Goal: Navigation & Orientation: Understand site structure

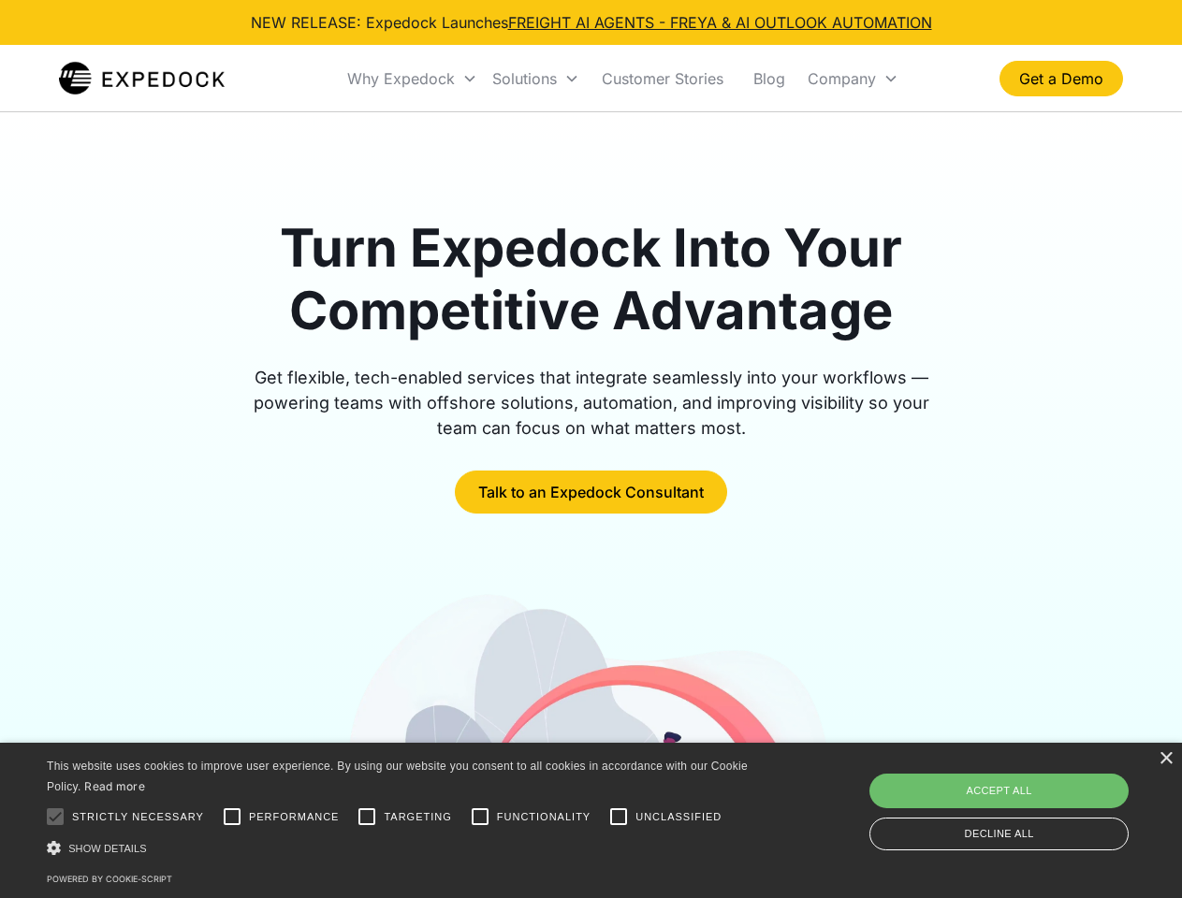
click at [413, 79] on div "Why Expedock" at bounding box center [401, 78] width 108 height 19
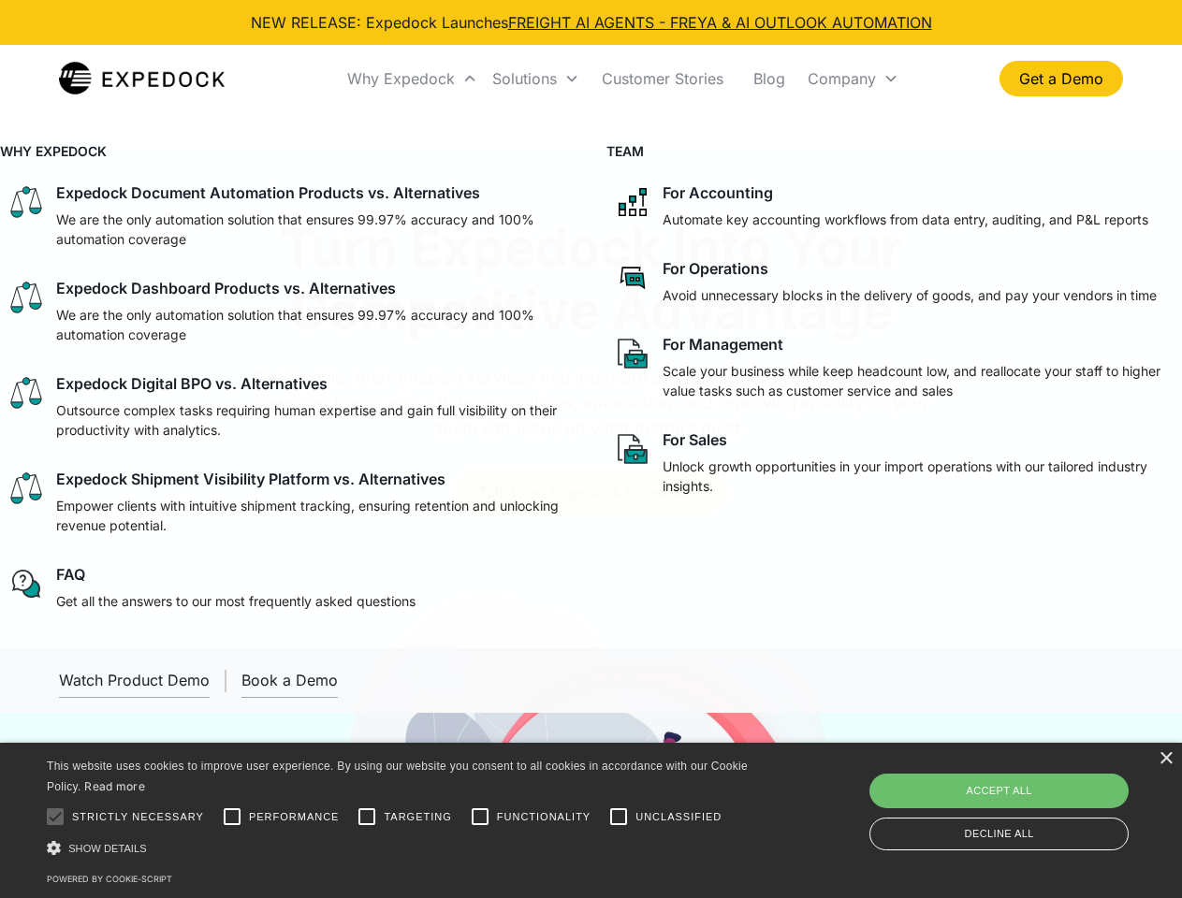
click at [535, 79] on div "Solutions" at bounding box center [524, 78] width 65 height 19
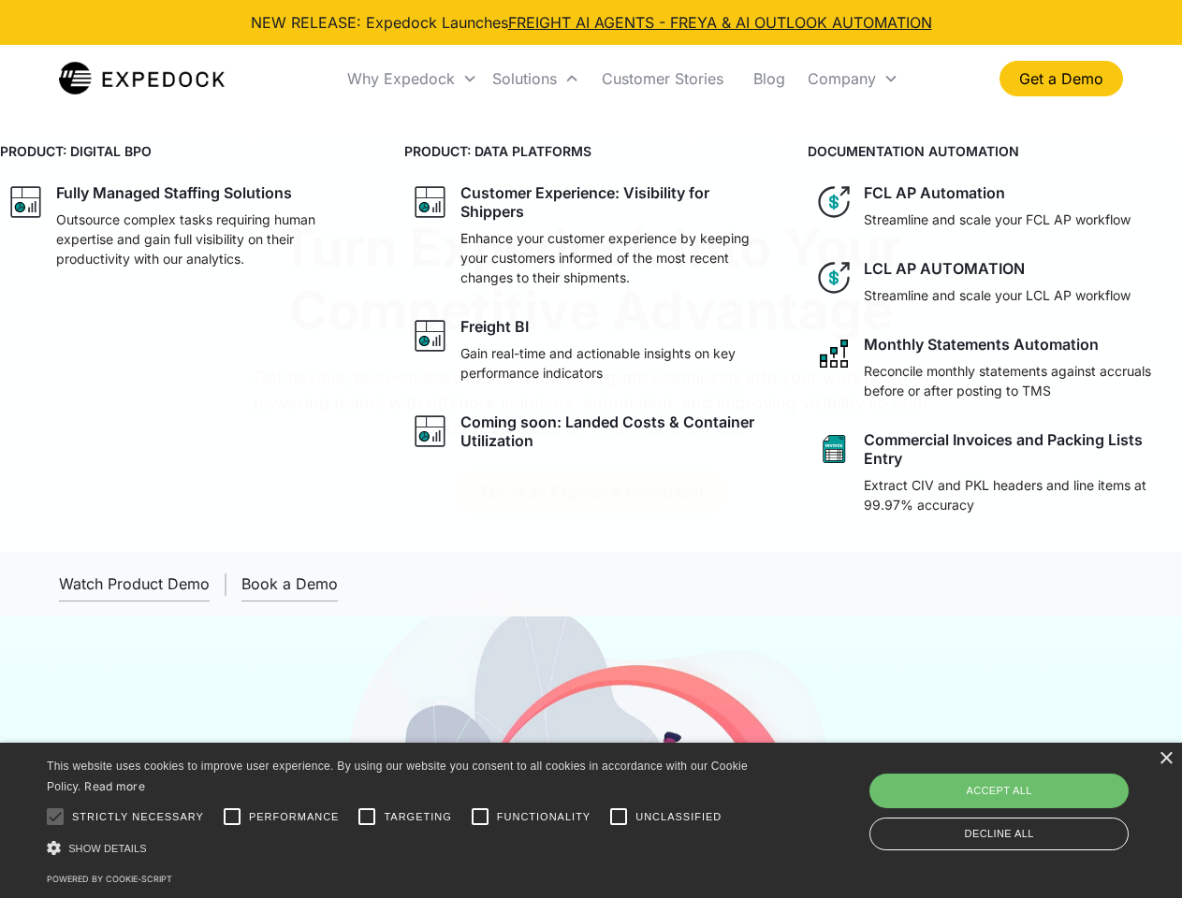
click at [853, 79] on div "Company" at bounding box center [842, 78] width 68 height 19
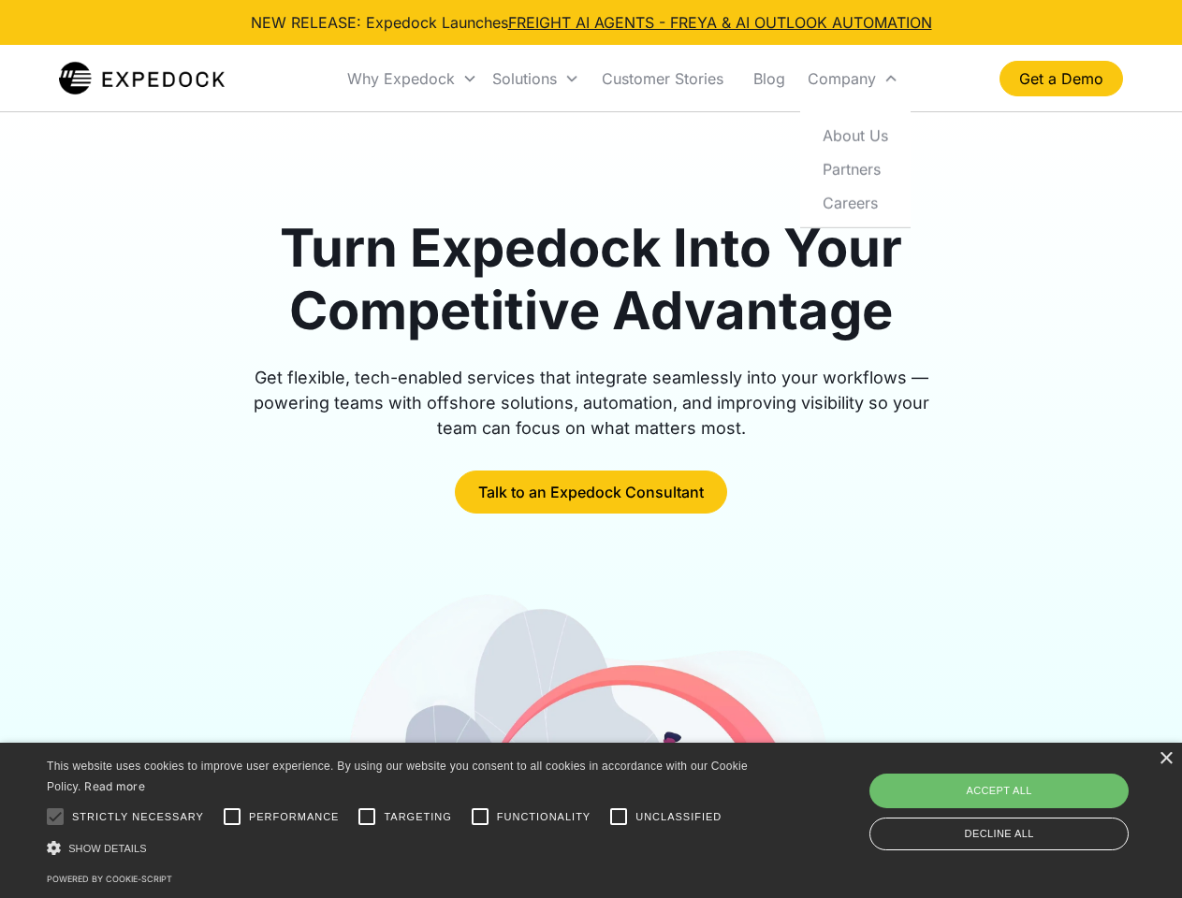
click at [55, 817] on div at bounding box center [54, 816] width 37 height 37
click at [232, 817] on input "Performance" at bounding box center [231, 816] width 37 height 37
checkbox input "true"
click at [367, 817] on input "Targeting" at bounding box center [366, 816] width 37 height 37
checkbox input "true"
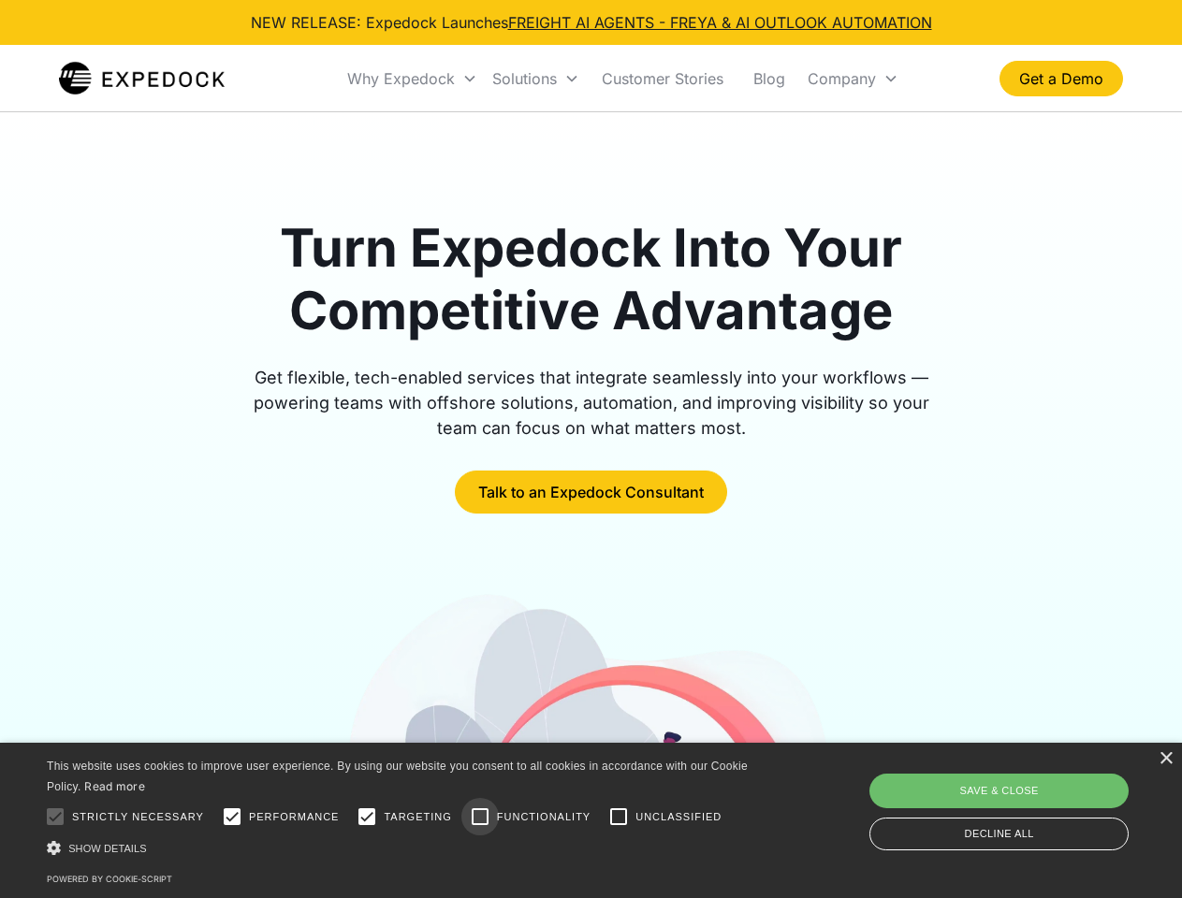
click at [480, 817] on input "Functionality" at bounding box center [479, 816] width 37 height 37
checkbox input "true"
click at [619, 817] on input "Unclassified" at bounding box center [618, 816] width 37 height 37
checkbox input "true"
click at [401, 848] on div "Show details Hide details" at bounding box center [401, 849] width 708 height 20
